Goal: Check status: Check status

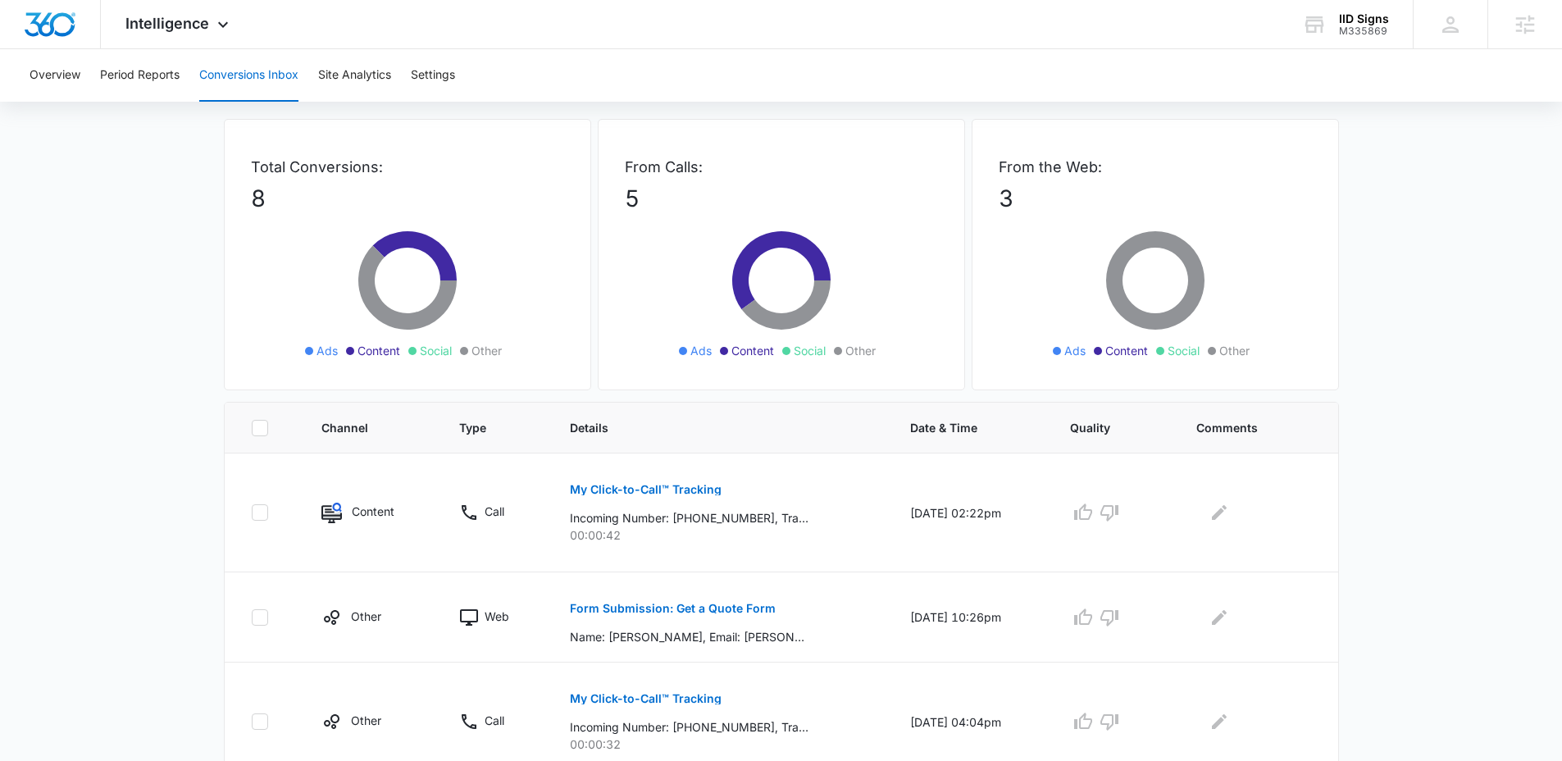
scroll to position [72, 0]
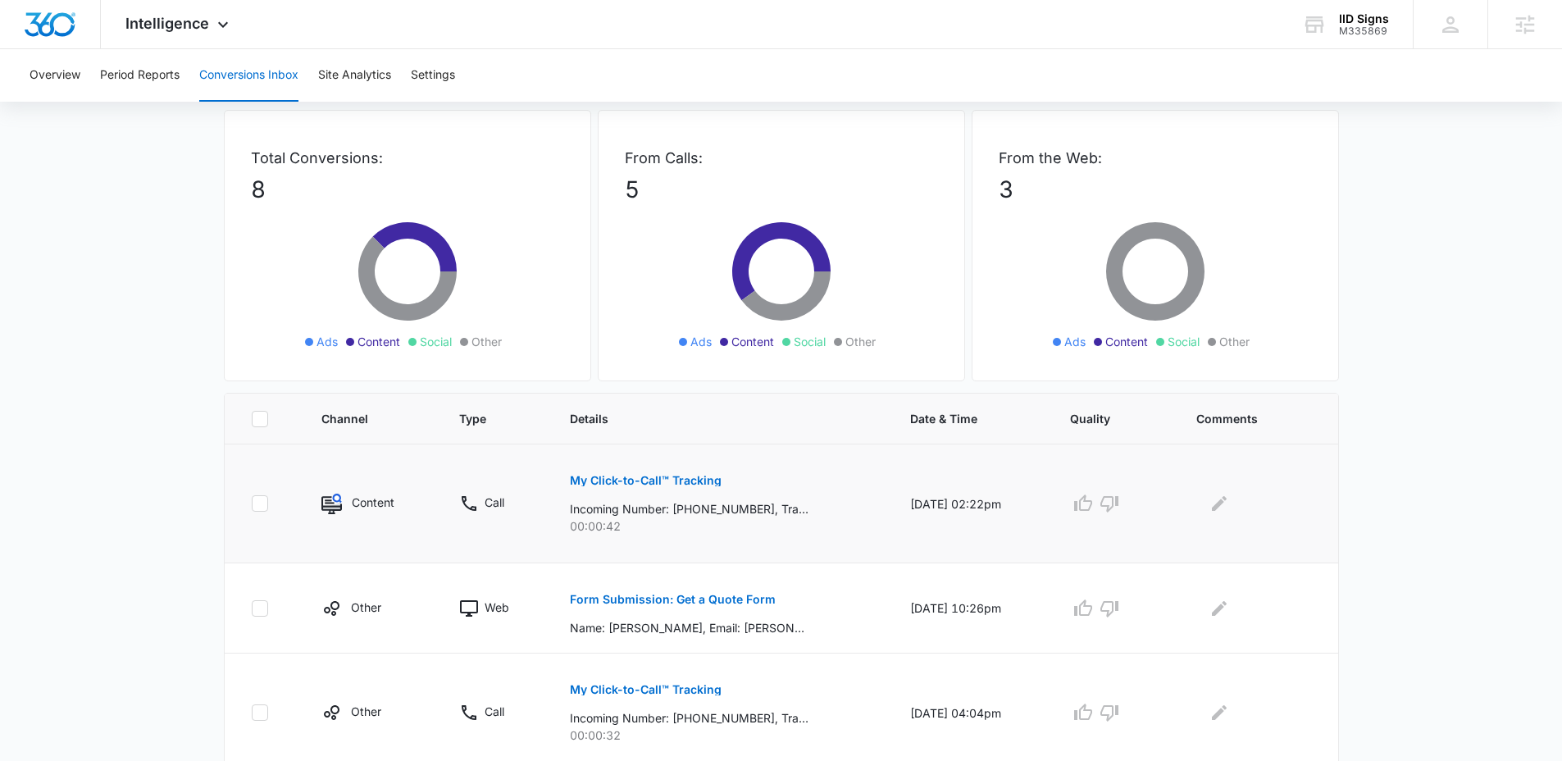
click at [633, 479] on p "My Click-to-Call™ Tracking" at bounding box center [646, 480] width 152 height 11
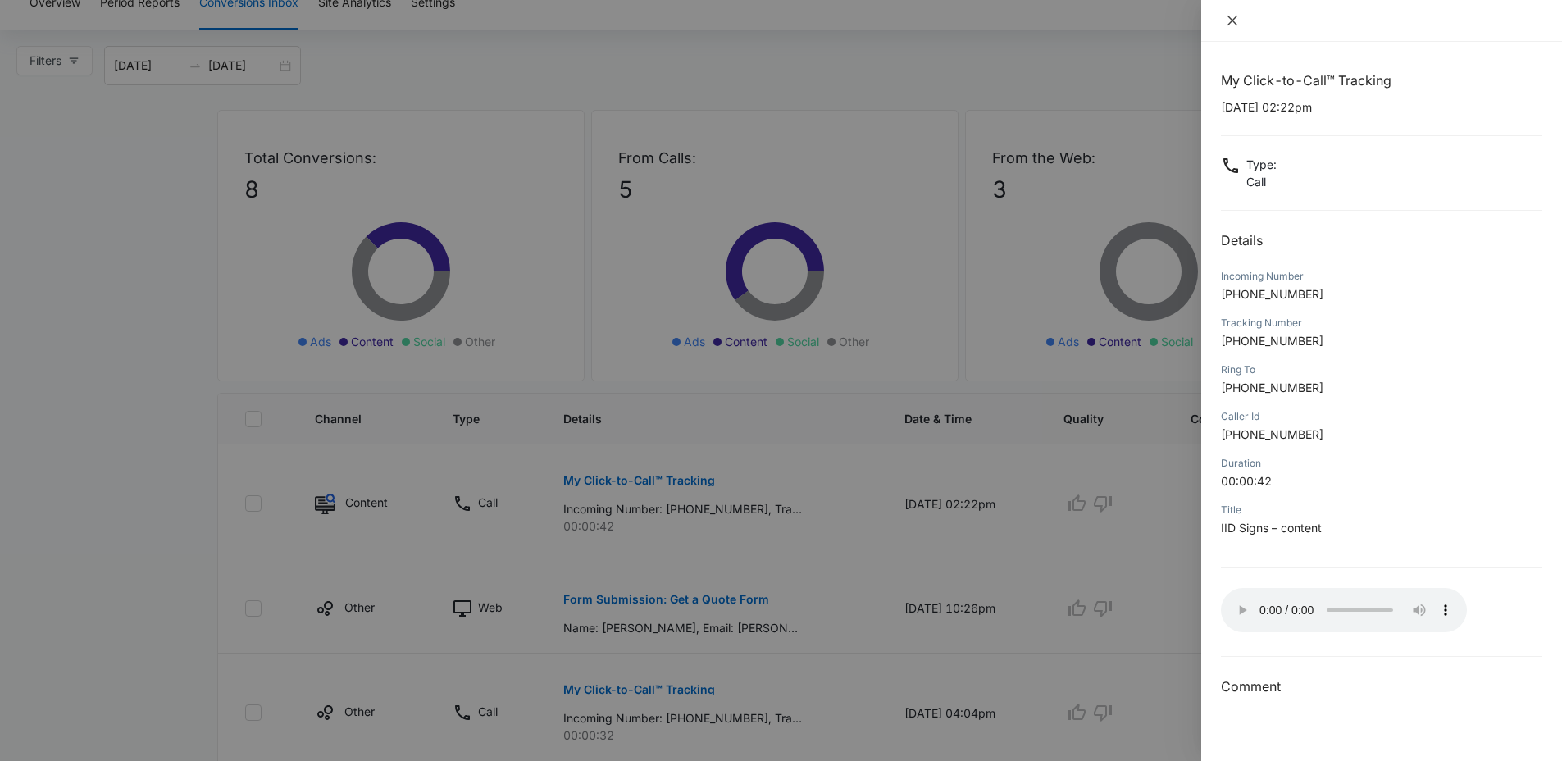
click at [1236, 19] on icon "close" at bounding box center [1232, 20] width 13 height 13
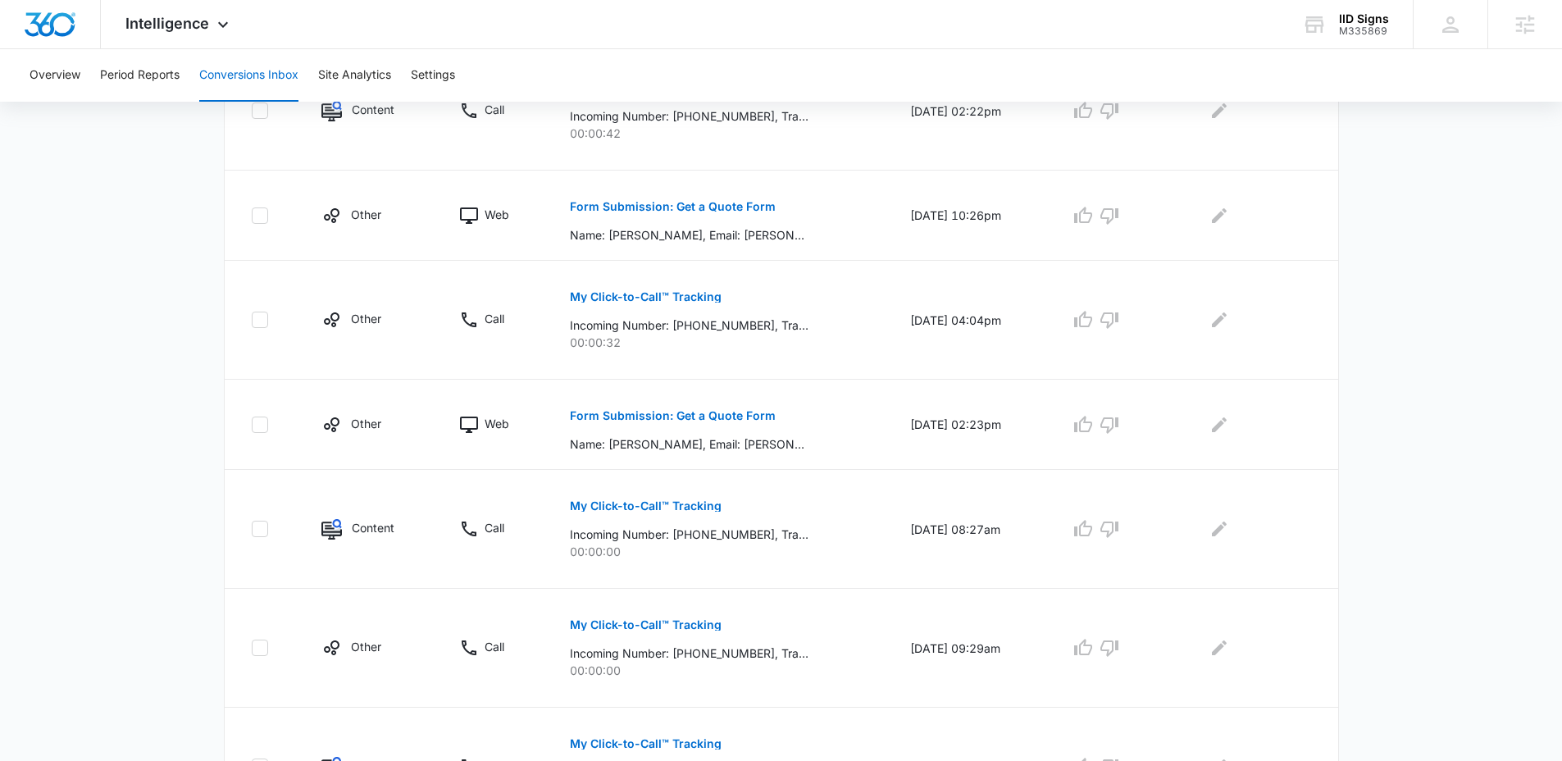
scroll to position [658, 0]
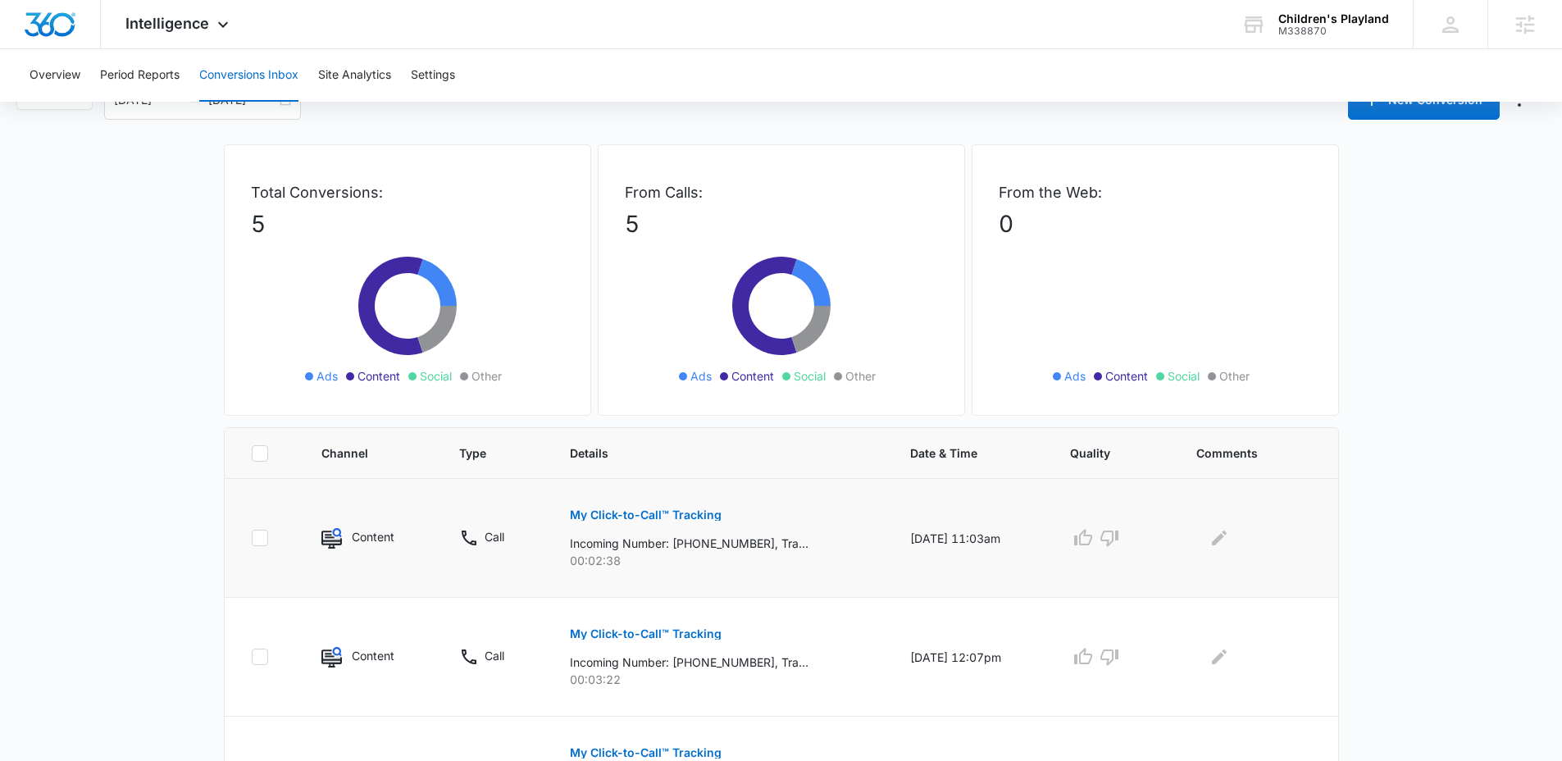
scroll to position [43, 0]
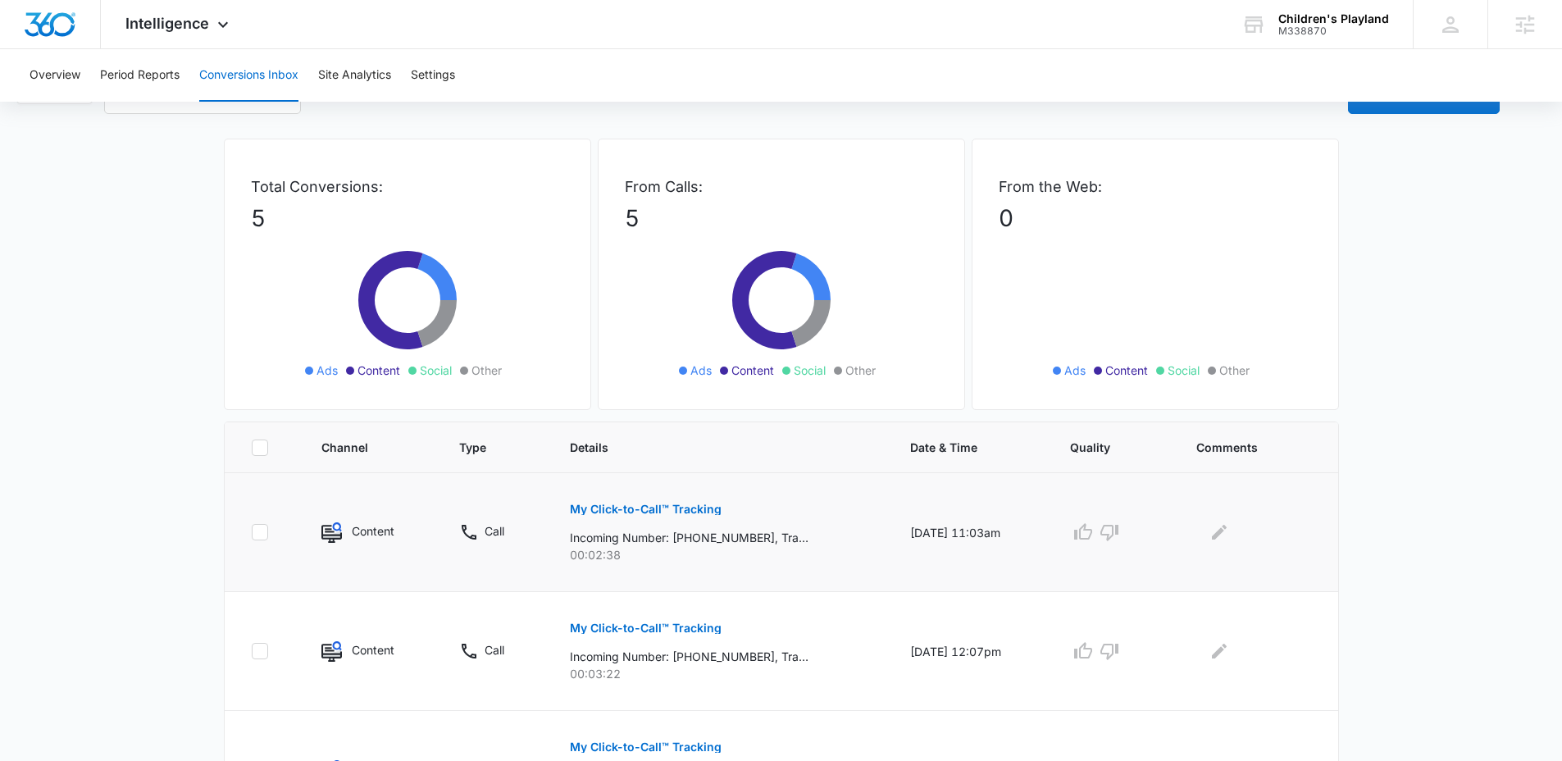
click at [619, 510] on p "My Click-to-Call™ Tracking" at bounding box center [646, 508] width 152 height 11
